Goal: Information Seeking & Learning: Learn about a topic

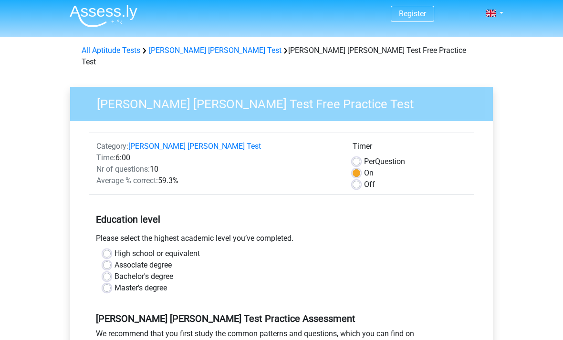
scroll to position [2, 0]
click at [116, 260] on label "Associate degree" at bounding box center [143, 265] width 57 height 11
click at [111, 260] on input "Associate degree" at bounding box center [107, 265] width 8 height 10
radio input "true"
click at [116, 249] on label "High school or equivalent" at bounding box center [157, 254] width 85 height 11
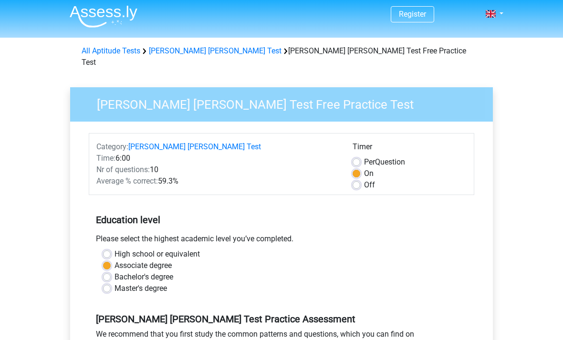
click at [111, 249] on input "High school or equivalent" at bounding box center [107, 254] width 8 height 10
radio input "true"
click at [115, 260] on label "Associate degree" at bounding box center [143, 265] width 57 height 11
click at [109, 260] on input "Associate degree" at bounding box center [107, 265] width 8 height 10
radio input "true"
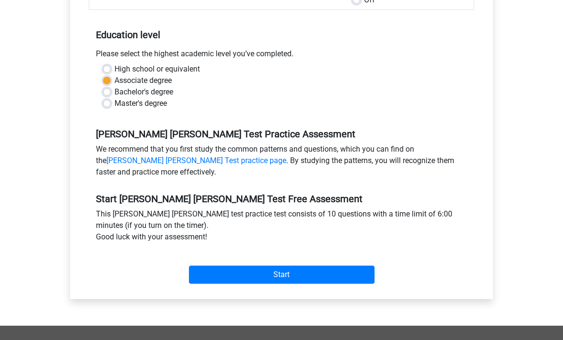
scroll to position [199, 0]
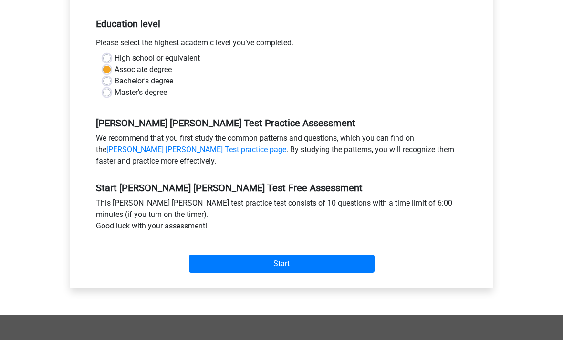
click at [229, 268] on div "Category: Watson Glaser Test Time: 6:00 Nr of questions: 10 Average % correct: …" at bounding box center [281, 107] width 409 height 363
click at [212, 255] on input "Start" at bounding box center [282, 264] width 186 height 18
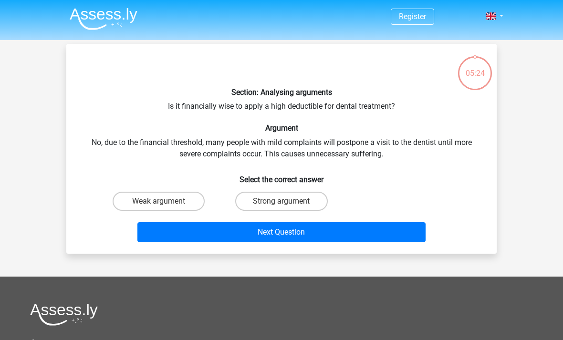
click at [251, 200] on label "Strong argument" at bounding box center [281, 201] width 92 height 19
click at [282, 201] on input "Strong argument" at bounding box center [285, 204] width 6 height 6
radio input "true"
click at [319, 231] on button "Next Question" at bounding box center [281, 232] width 289 height 20
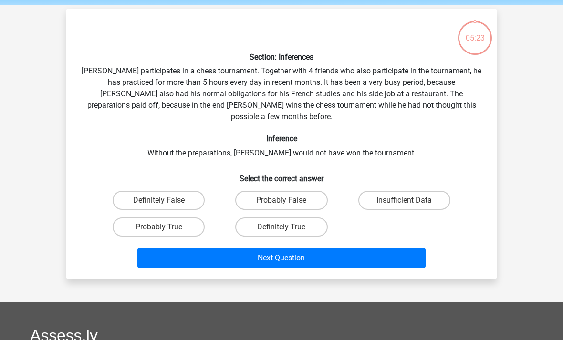
scroll to position [44, 0]
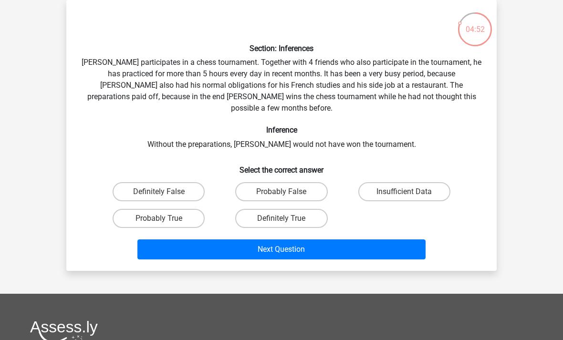
click at [130, 209] on label "Probably True" at bounding box center [159, 218] width 92 height 19
click at [159, 219] on input "Probably True" at bounding box center [162, 222] width 6 height 6
radio input "true"
click at [179, 246] on button "Next Question" at bounding box center [281, 250] width 289 height 20
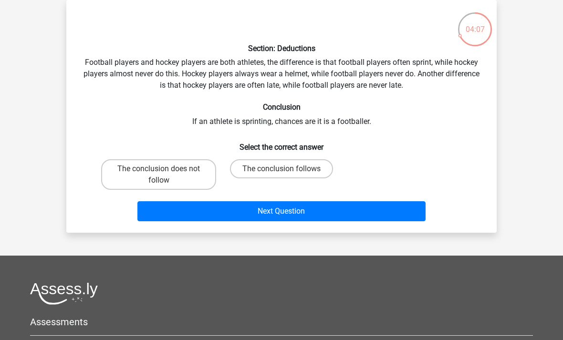
click at [278, 154] on div "Section: Deductions Football players and hockey players are both athletes, the …" at bounding box center [281, 117] width 423 height 218
click at [285, 166] on label "The conclusion follows" at bounding box center [281, 168] width 103 height 19
click at [285, 169] on input "The conclusion follows" at bounding box center [285, 172] width 6 height 6
radio input "true"
click at [291, 231] on div "Section: Deductions Football players and hockey players are both athletes, the …" at bounding box center [281, 116] width 431 height 233
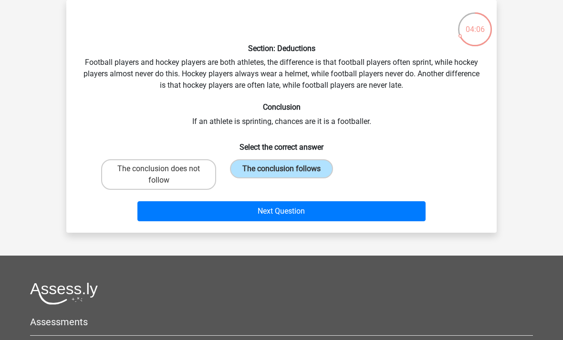
click at [263, 214] on button "Next Question" at bounding box center [281, 211] width 289 height 20
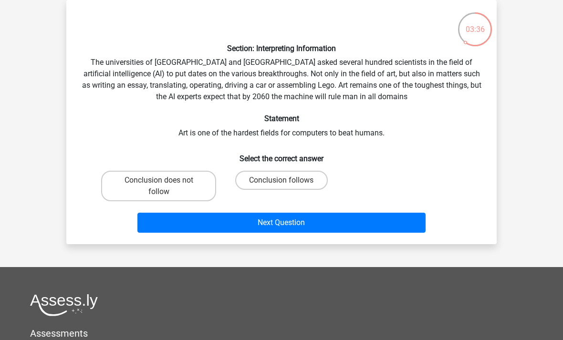
click at [284, 183] on input "Conclusion follows" at bounding box center [285, 183] width 6 height 6
radio input "true"
click at [281, 229] on button "Next Question" at bounding box center [281, 223] width 289 height 20
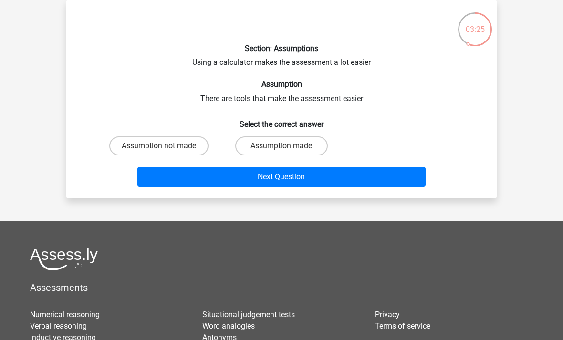
click at [269, 147] on label "Assumption made" at bounding box center [281, 146] width 92 height 19
click at [282, 147] on input "Assumption made" at bounding box center [285, 149] width 6 height 6
radio input "true"
click at [263, 177] on button "Next Question" at bounding box center [281, 177] width 289 height 20
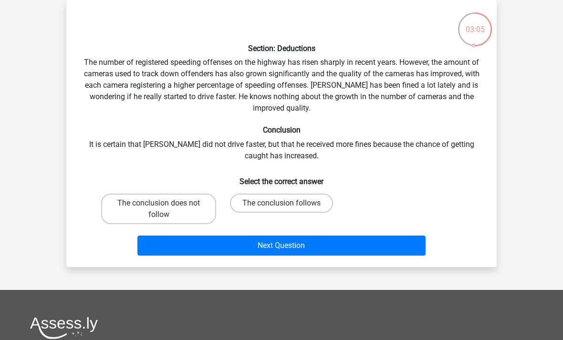
click at [132, 207] on label "The conclusion does not follow" at bounding box center [158, 209] width 115 height 31
click at [159, 207] on input "The conclusion does not follow" at bounding box center [162, 206] width 6 height 6
radio input "true"
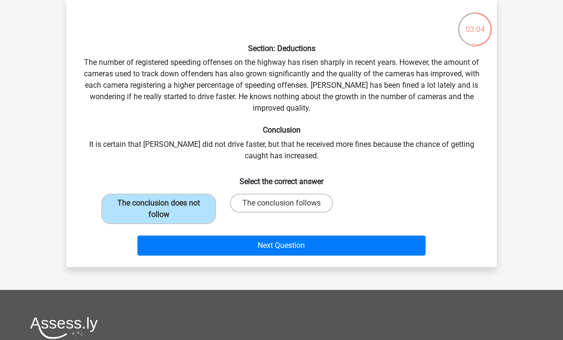
click at [177, 247] on button "Next Question" at bounding box center [281, 246] width 289 height 20
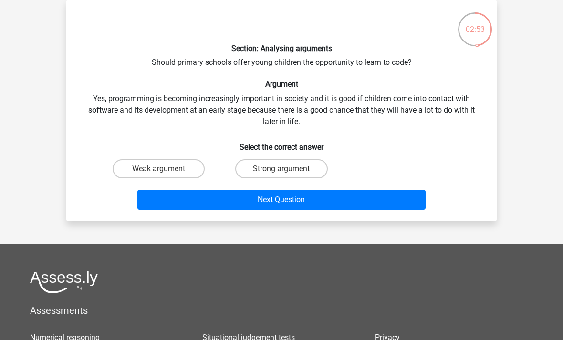
click at [251, 166] on label "Strong argument" at bounding box center [281, 168] width 92 height 19
click at [282, 169] on input "Strong argument" at bounding box center [285, 172] width 6 height 6
radio input "true"
click at [257, 205] on button "Next Question" at bounding box center [281, 200] width 289 height 20
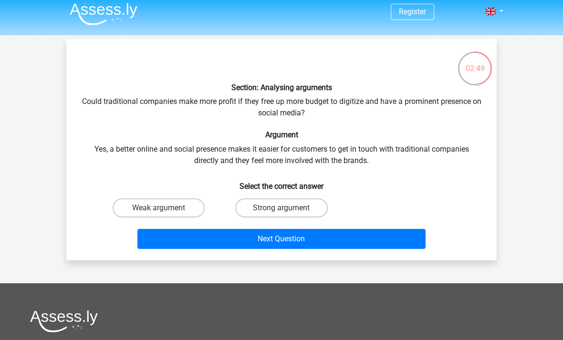
scroll to position [5, 0]
click at [276, 217] on label "Strong argument" at bounding box center [281, 208] width 92 height 19
click at [282, 214] on input "Strong argument" at bounding box center [285, 211] width 6 height 6
radio input "true"
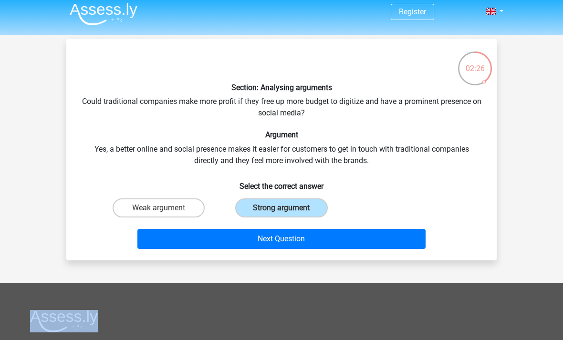
click at [251, 245] on button "Next Question" at bounding box center [281, 239] width 289 height 20
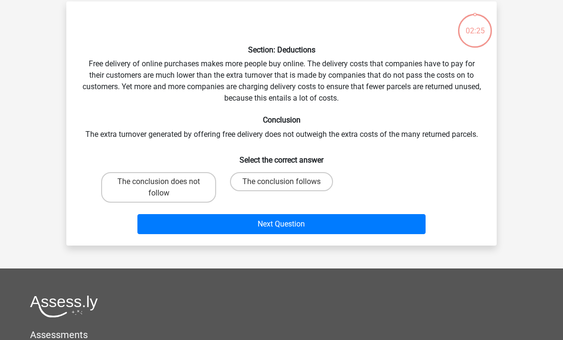
scroll to position [44, 0]
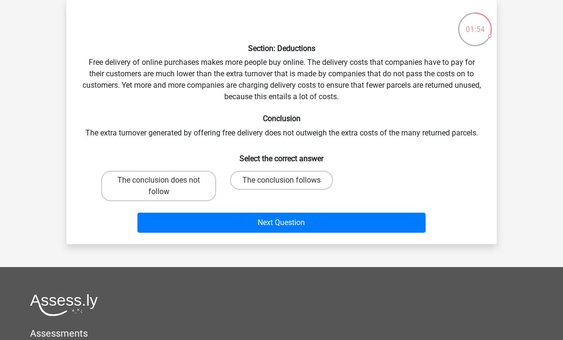
click at [306, 179] on label "The conclusion follows" at bounding box center [281, 180] width 103 height 19
click at [288, 180] on input "The conclusion follows" at bounding box center [285, 183] width 6 height 6
radio input "true"
click at [266, 226] on button "Next Question" at bounding box center [281, 223] width 289 height 20
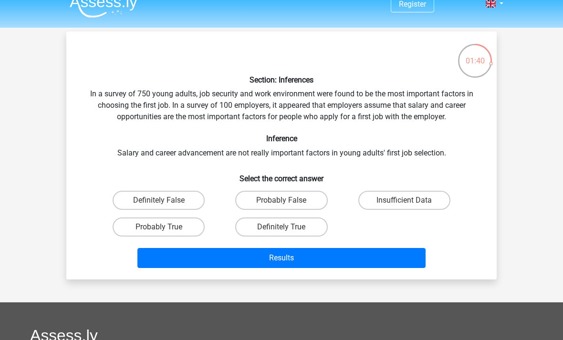
scroll to position [13, 0]
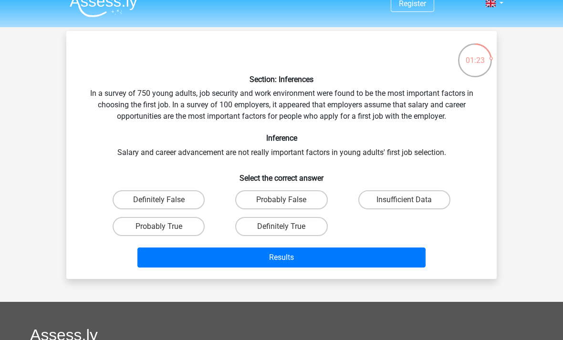
click at [176, 200] on label "Definitely False" at bounding box center [159, 199] width 92 height 19
click at [165, 200] on input "Definitely False" at bounding box center [162, 203] width 6 height 6
radio input "true"
click at [256, 257] on button "Results" at bounding box center [281, 258] width 289 height 20
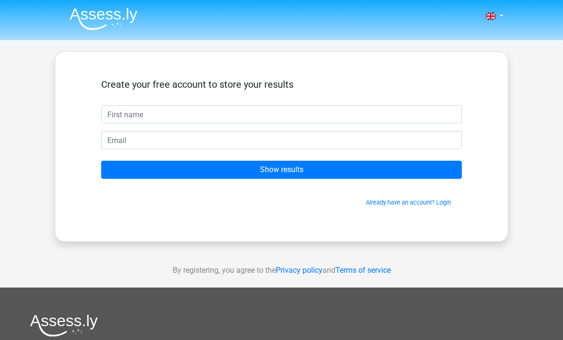
click at [136, 109] on input "text" at bounding box center [281, 114] width 361 height 18
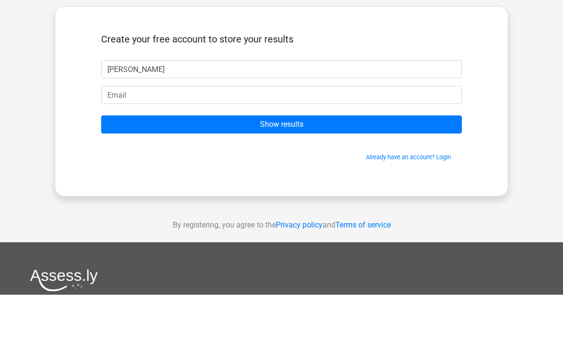
click at [106, 105] on input "[PERSON_NAME]" at bounding box center [281, 114] width 361 height 18
type input "[PERSON_NAME]"
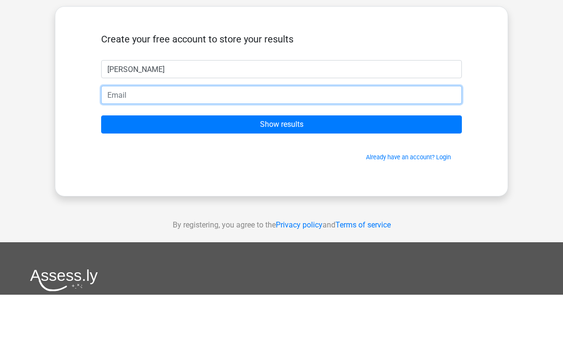
click at [117, 131] on input "email" at bounding box center [281, 140] width 361 height 18
type input "[PERSON_NAME][EMAIL_ADDRESS][PERSON_NAME][DOMAIN_NAME]"
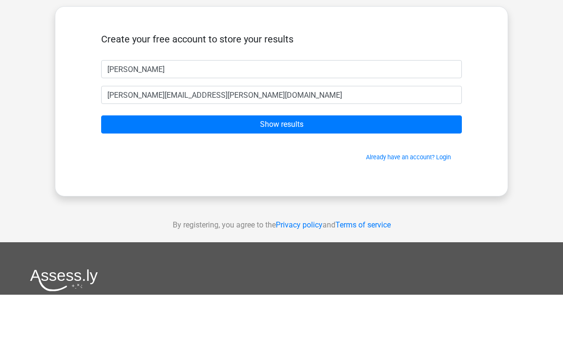
scroll to position [45, 0]
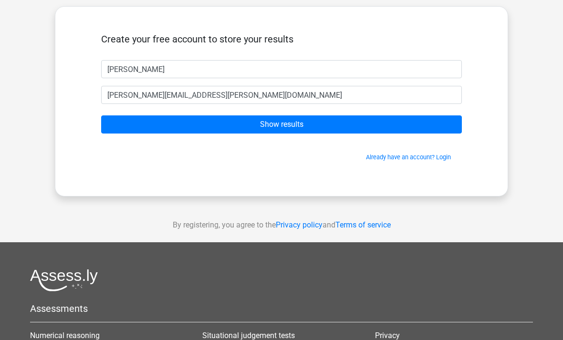
click at [138, 122] on input "Show results" at bounding box center [281, 125] width 361 height 18
